Goal: Task Accomplishment & Management: Complete application form

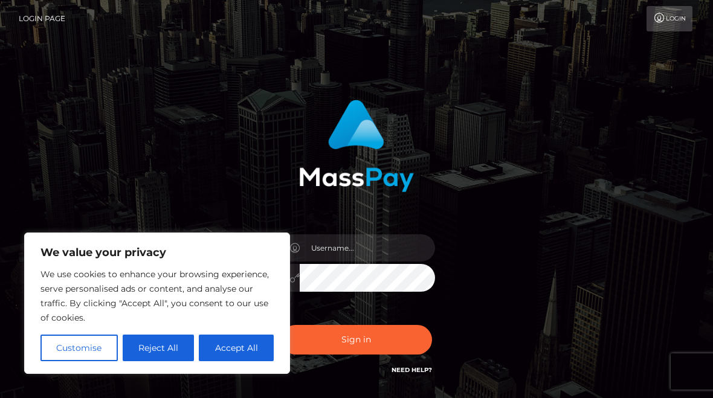
click at [253, 346] on button "Accept All" at bounding box center [236, 348] width 75 height 27
checkbox input "true"
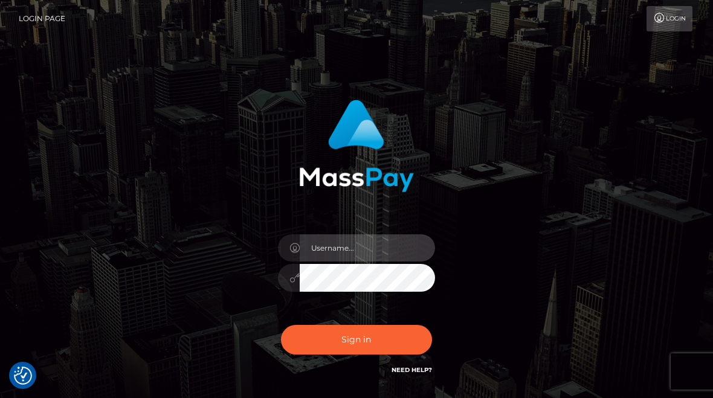
click at [372, 256] on input "text" at bounding box center [367, 248] width 135 height 27
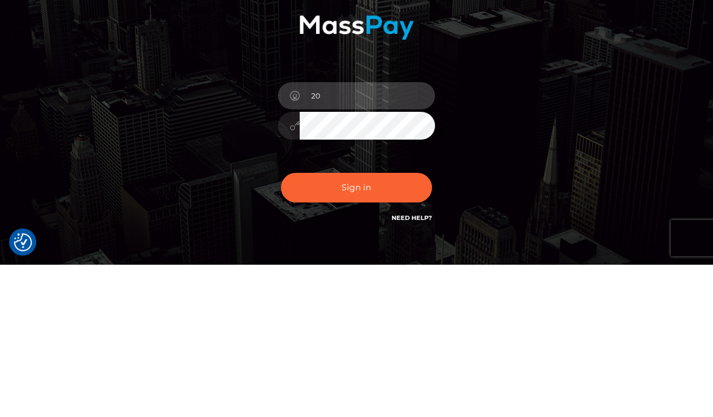
type input "2"
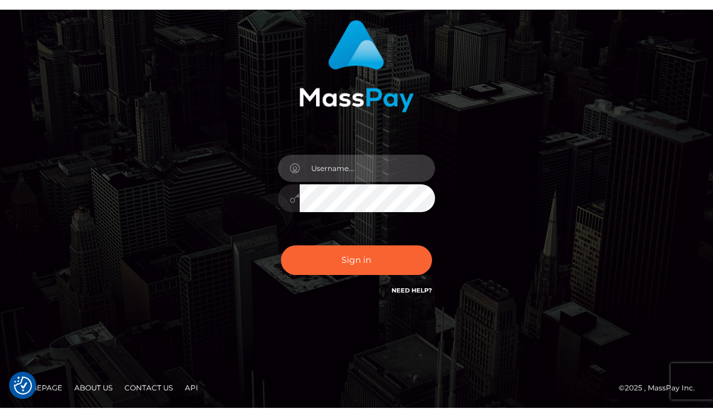
scroll to position [71, 0]
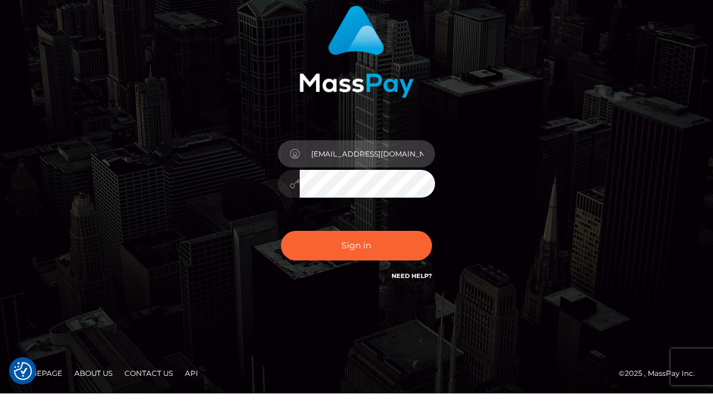
type input "Knopfkatia2@gmail.com"
click at [356, 254] on button "Sign in" at bounding box center [356, 269] width 151 height 30
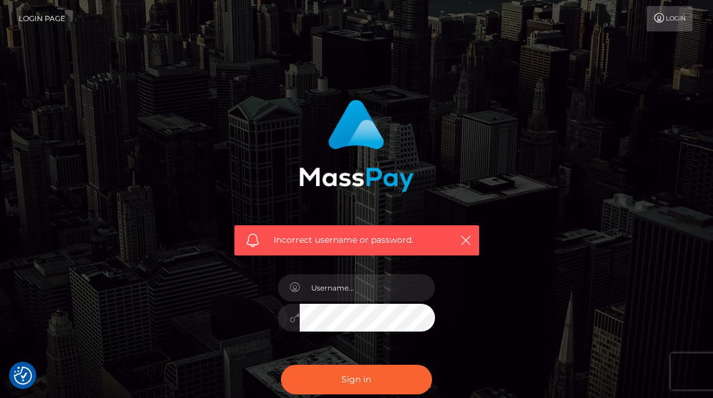
click at [473, 243] on button "button" at bounding box center [465, 240] width 15 height 15
click at [472, 241] on button "button" at bounding box center [465, 240] width 15 height 15
click at [470, 241] on icon "button" at bounding box center [466, 241] width 12 height 12
click at [460, 246] on icon "button" at bounding box center [466, 241] width 12 height 12
click at [465, 244] on icon "button" at bounding box center [466, 241] width 12 height 12
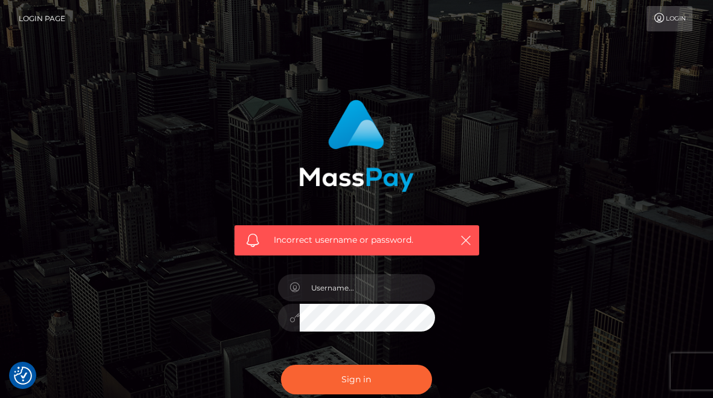
click at [404, 376] on button "Sign in" at bounding box center [356, 380] width 151 height 30
click at [662, 19] on icon at bounding box center [659, 18] width 13 height 10
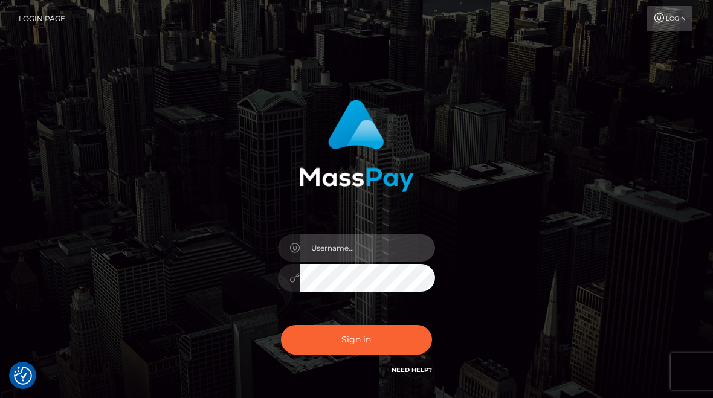
click at [389, 249] on input "text" at bounding box center [367, 248] width 135 height 27
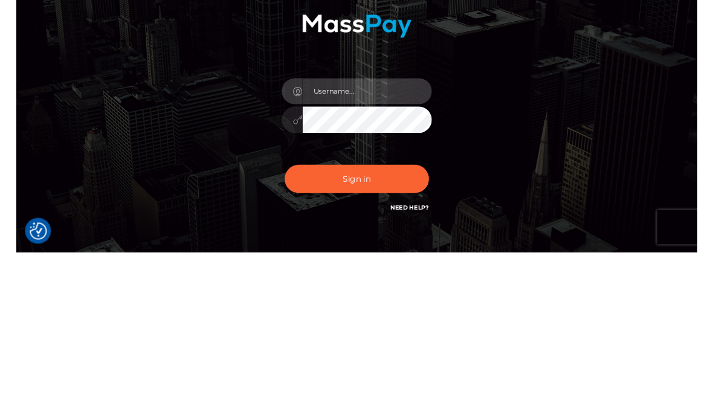
scroll to position [89, 0]
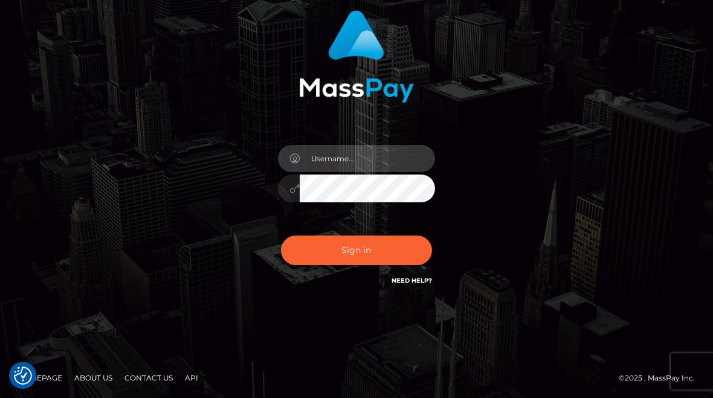
type input "2006-09-25"
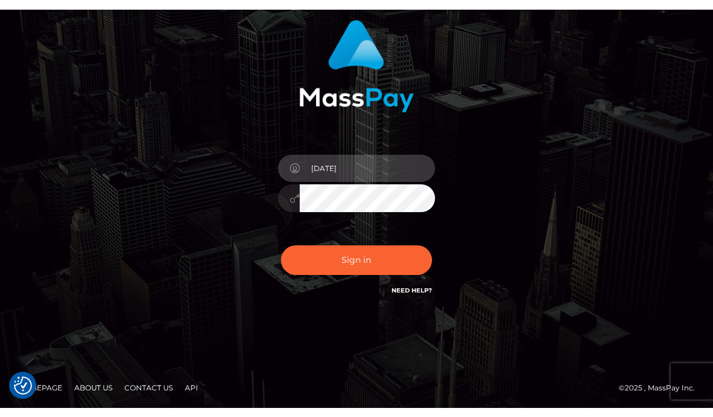
scroll to position [71, 0]
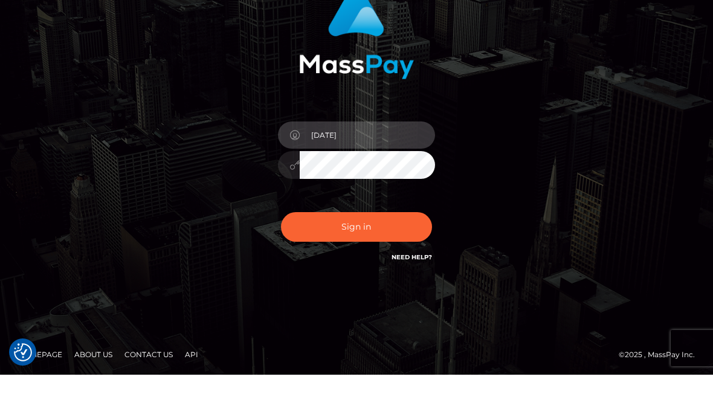
click at [356, 254] on button "Sign in" at bounding box center [356, 269] width 151 height 30
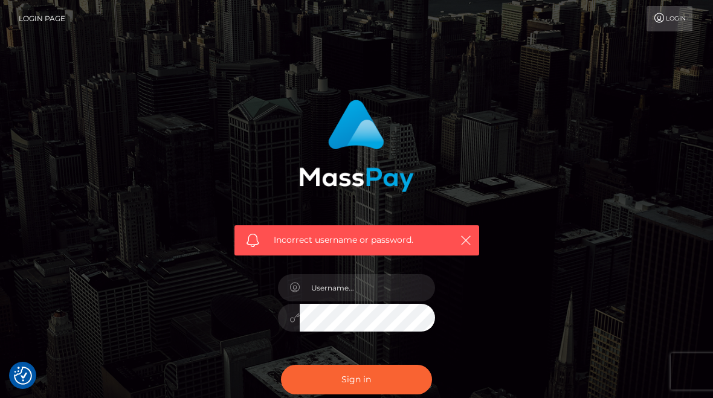
click at [461, 247] on button "button" at bounding box center [465, 240] width 15 height 15
click at [471, 245] on icon "button" at bounding box center [466, 241] width 12 height 12
click at [465, 247] on button "button" at bounding box center [465, 240] width 15 height 15
click at [470, 241] on icon "button" at bounding box center [466, 241] width 12 height 12
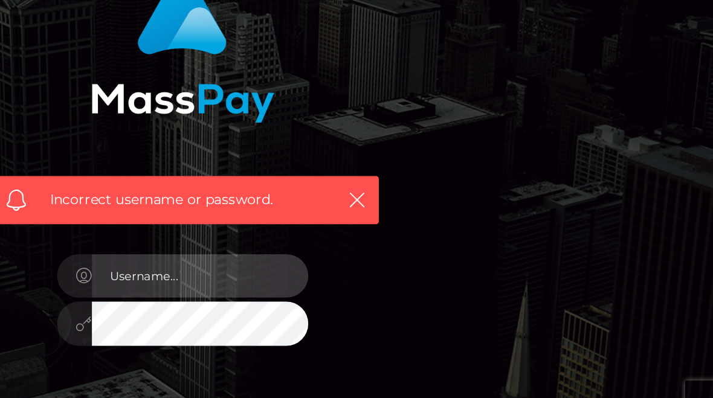
click at [300, 274] on input "text" at bounding box center [367, 287] width 135 height 27
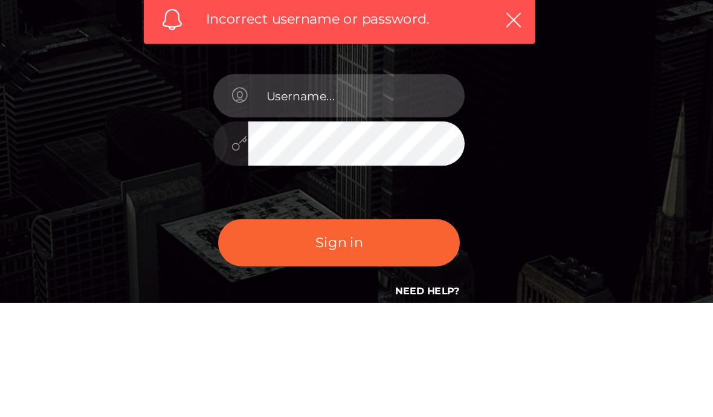
scroll to position [79, 0]
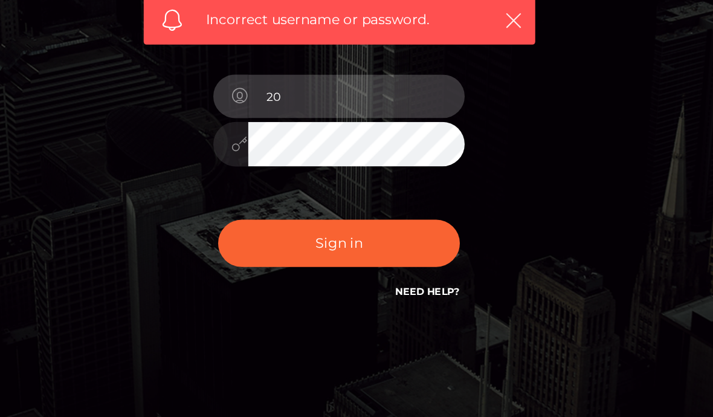
type input "2"
type input "Marcela85+"
click at [281, 286] on button "Sign in" at bounding box center [356, 301] width 151 height 30
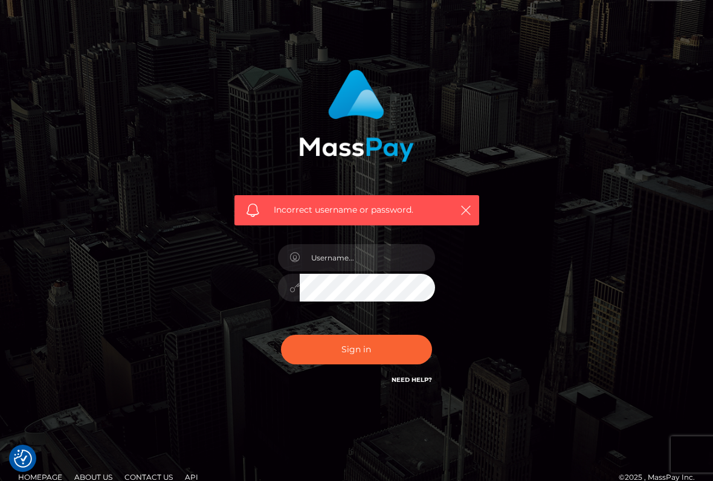
scroll to position [31, 0]
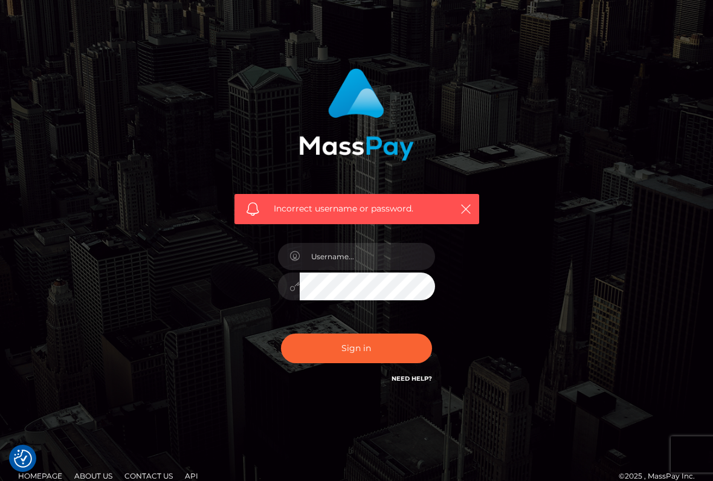
click at [418, 381] on link "Need Help?" at bounding box center [412, 379] width 40 height 8
